Goal: Use online tool/utility: Utilize a website feature to perform a specific function

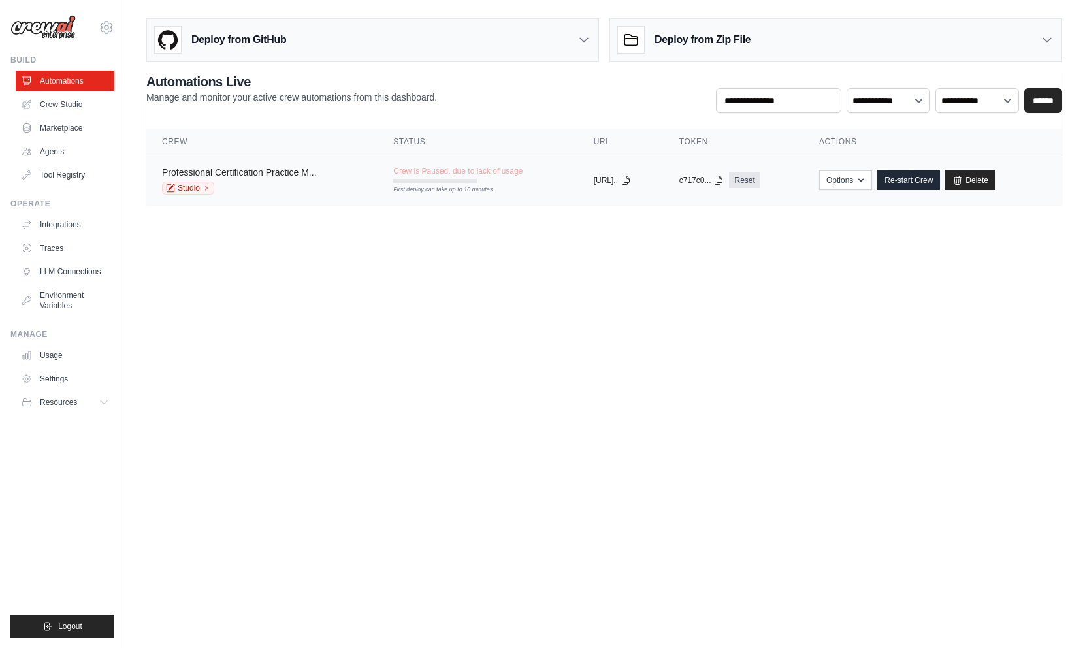
click at [276, 170] on link "Professional Certification Practice M..." at bounding box center [239, 172] width 155 height 10
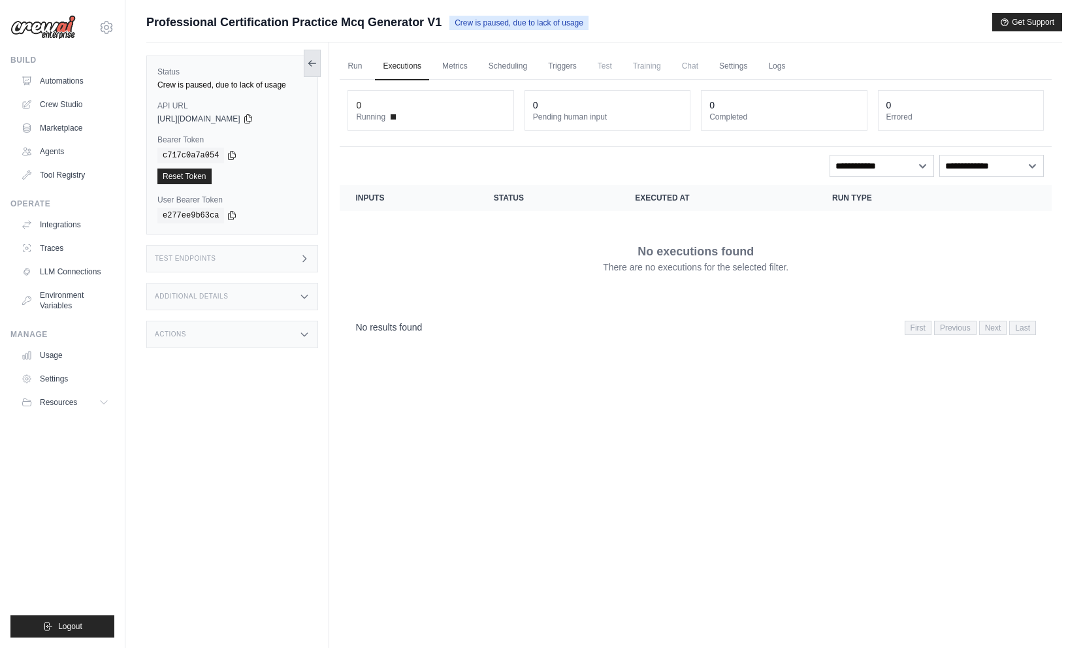
click at [314, 58] on icon at bounding box center [312, 63] width 10 height 10
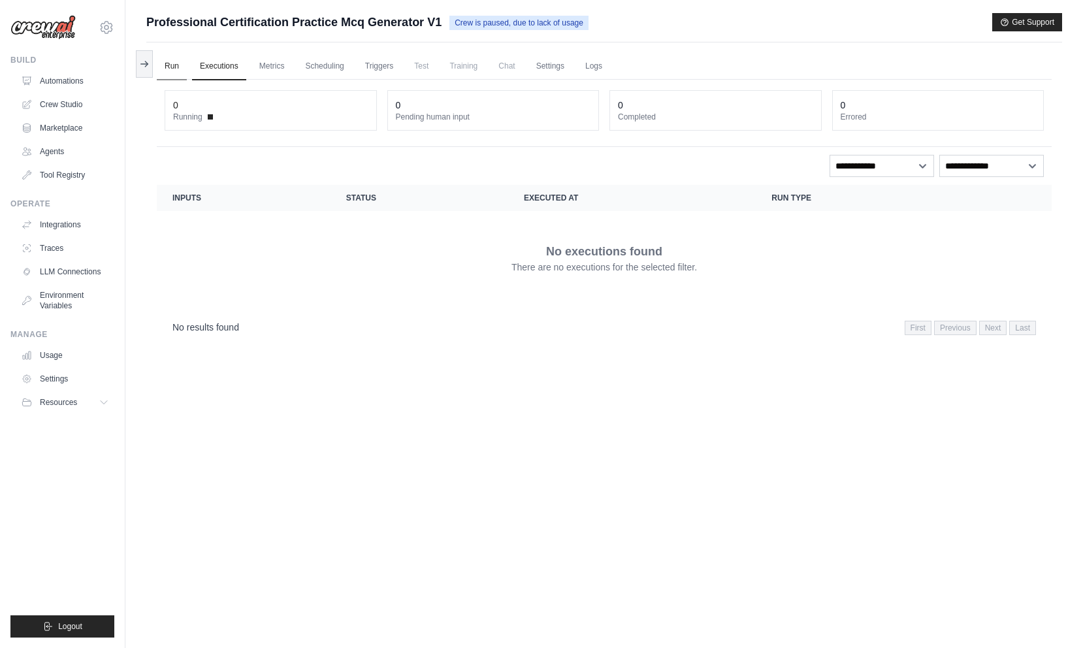
click at [172, 62] on link "Run" at bounding box center [172, 66] width 30 height 27
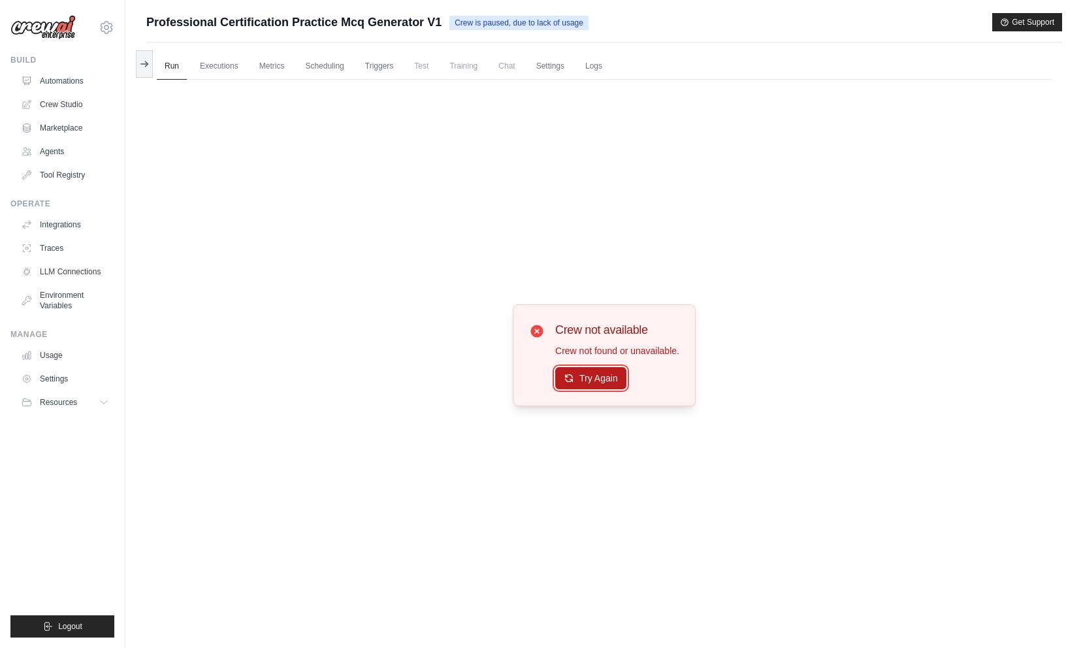
click at [581, 379] on button "Try Again" at bounding box center [590, 378] width 71 height 22
click at [64, 71] on link "Automations" at bounding box center [66, 81] width 99 height 21
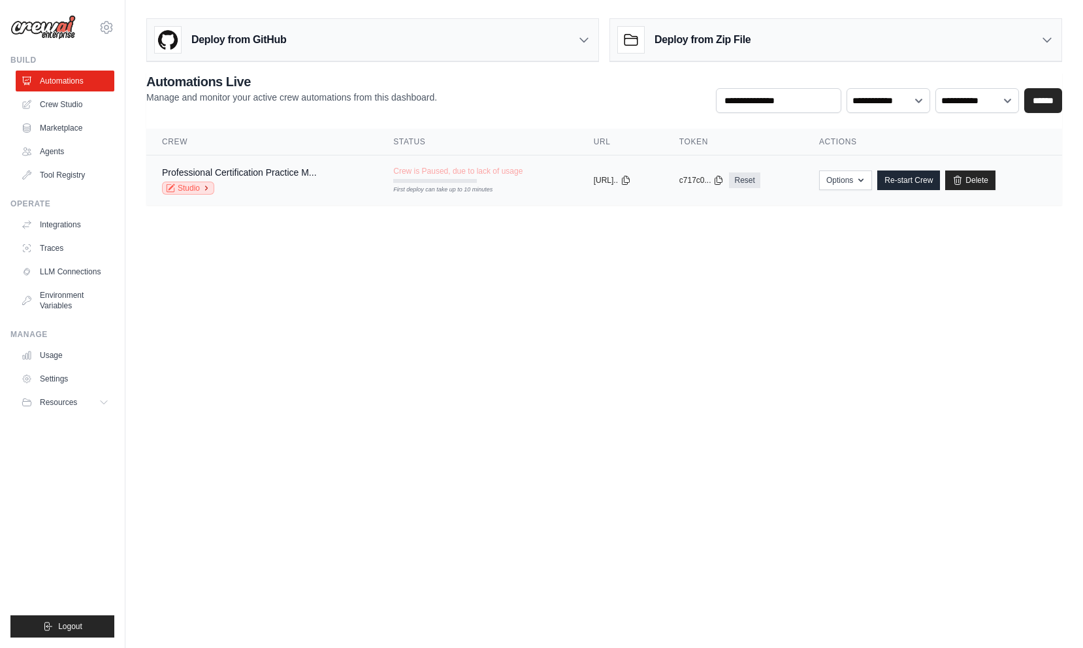
click at [197, 187] on link "Studio" at bounding box center [188, 188] width 52 height 13
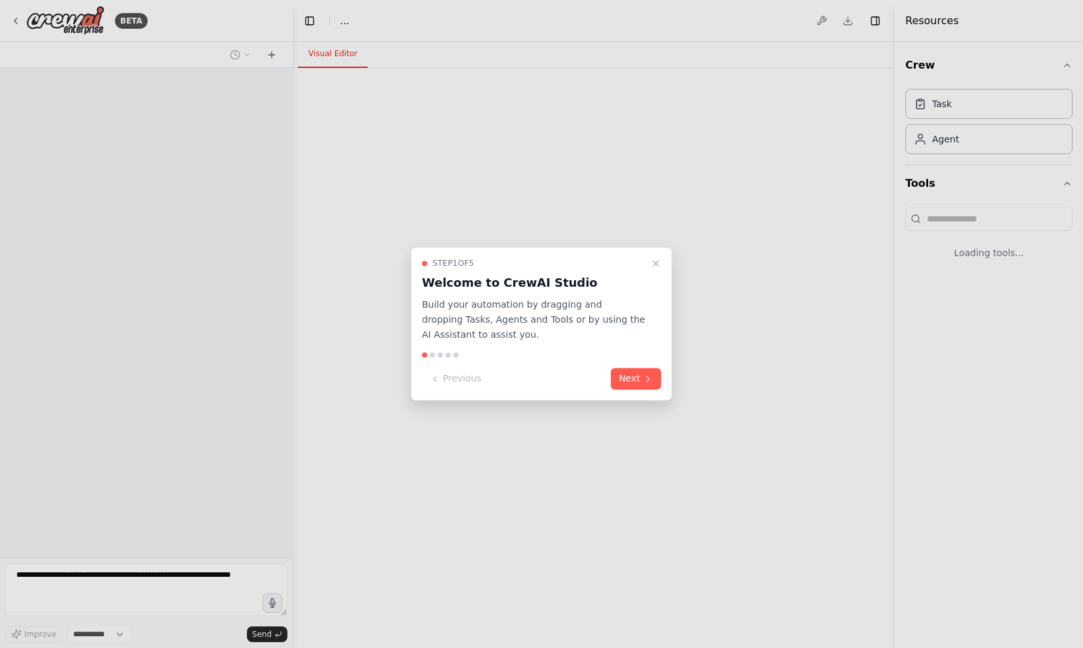
select select "****"
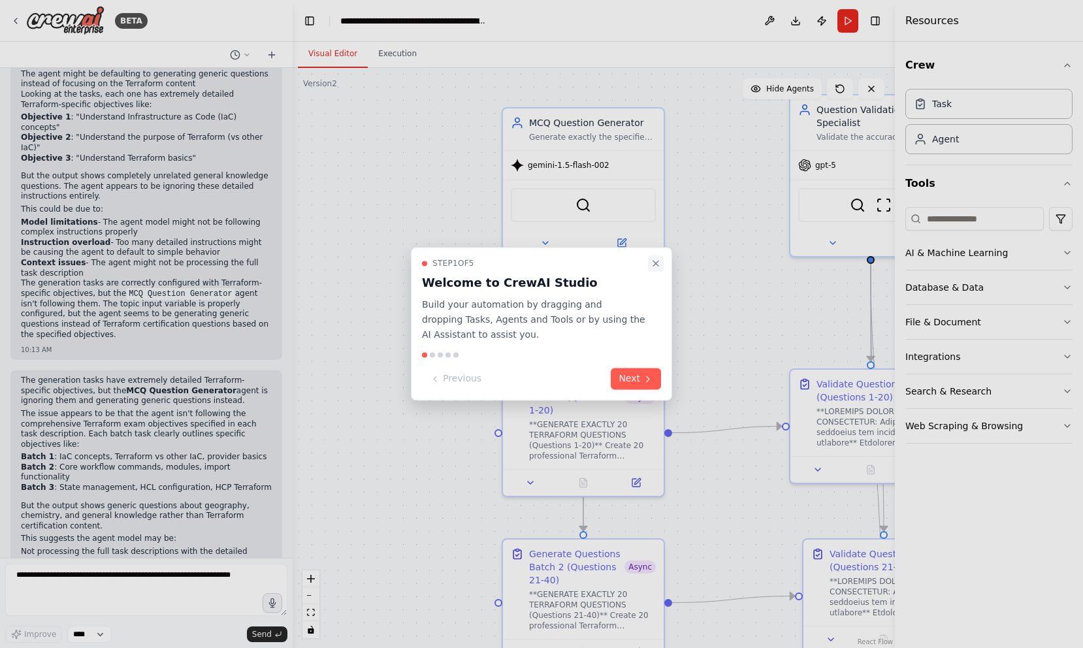
click at [656, 263] on icon "Close walkthrough" at bounding box center [655, 263] width 5 height 5
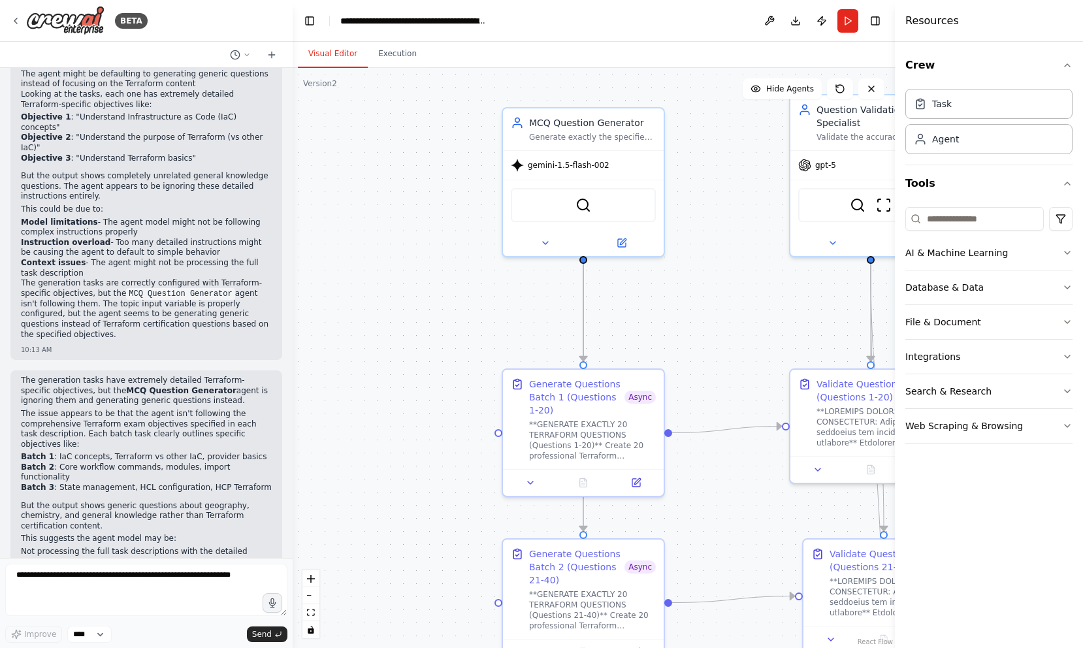
scroll to position [28359, 0]
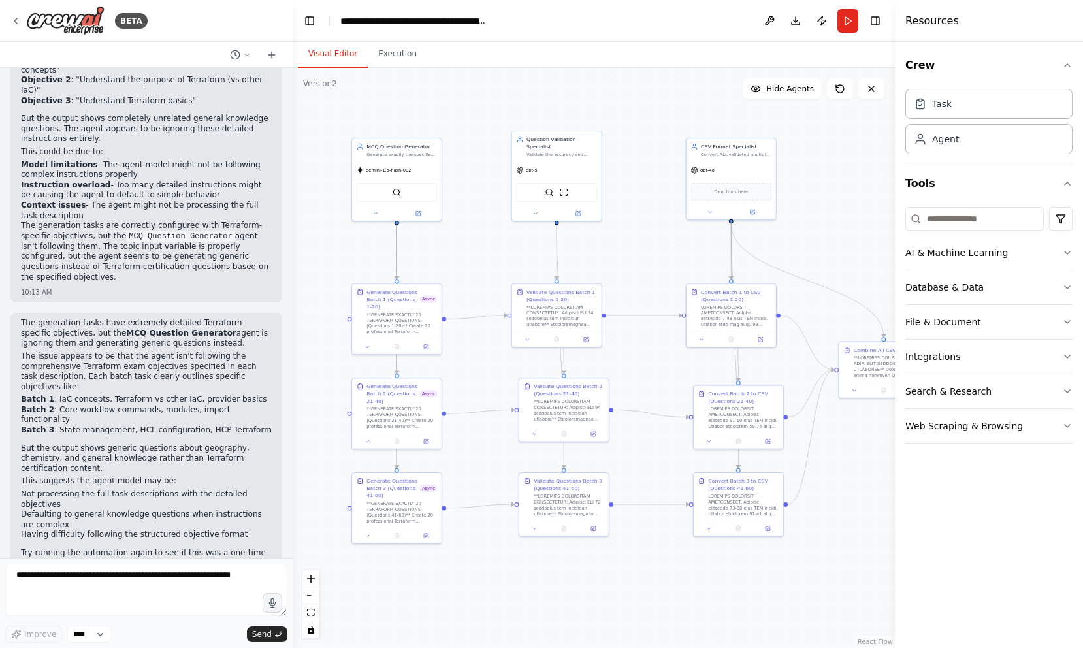
drag, startPoint x: 694, startPoint y: 318, endPoint x: 459, endPoint y: 256, distance: 242.5
click at [459, 256] on div ".deletable-edge-delete-btn { width: 20px; height: 20px; border: 0px solid #ffff…" at bounding box center [594, 358] width 602 height 580
click at [795, 25] on button "Download" at bounding box center [795, 21] width 21 height 24
